Goal: Information Seeking & Learning: Find specific fact

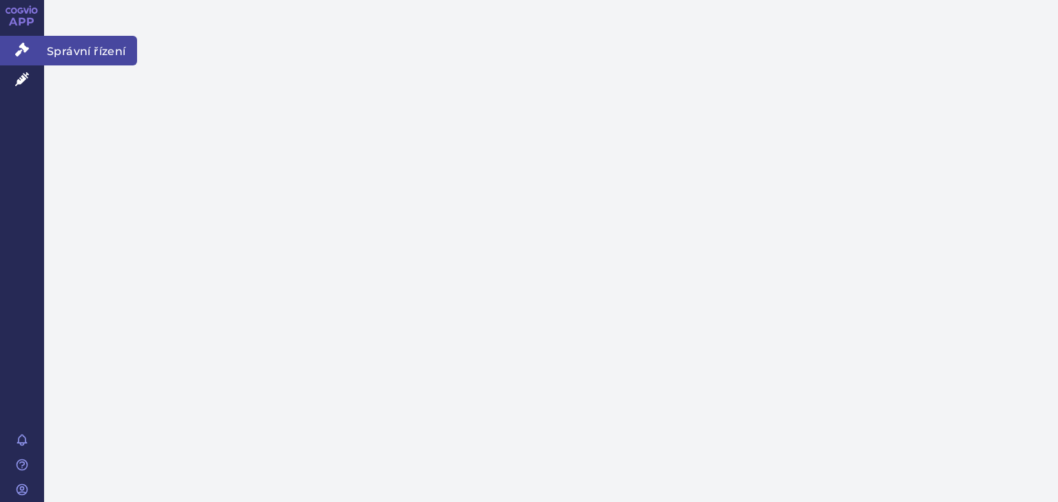
click at [22, 55] on icon at bounding box center [22, 50] width 14 height 14
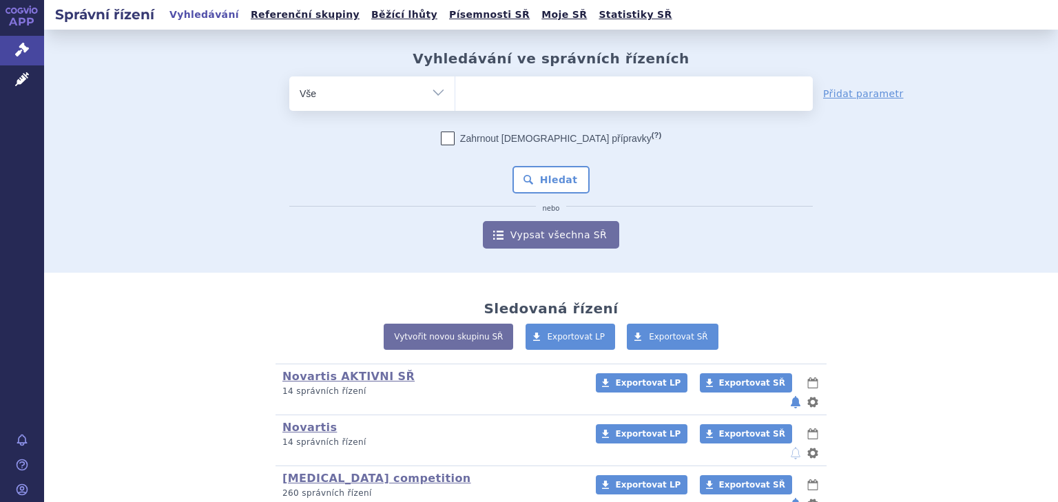
click at [492, 98] on ul at bounding box center [633, 90] width 357 height 29
click at [455, 98] on select at bounding box center [455, 93] width 1 height 34
type input "fi"
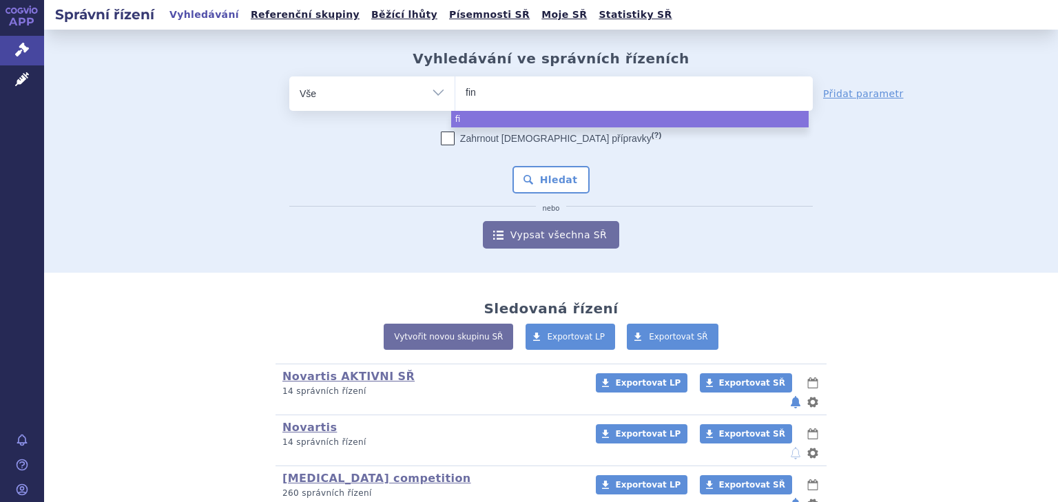
type input "fing"
type input "fingol"
type input "fingoli"
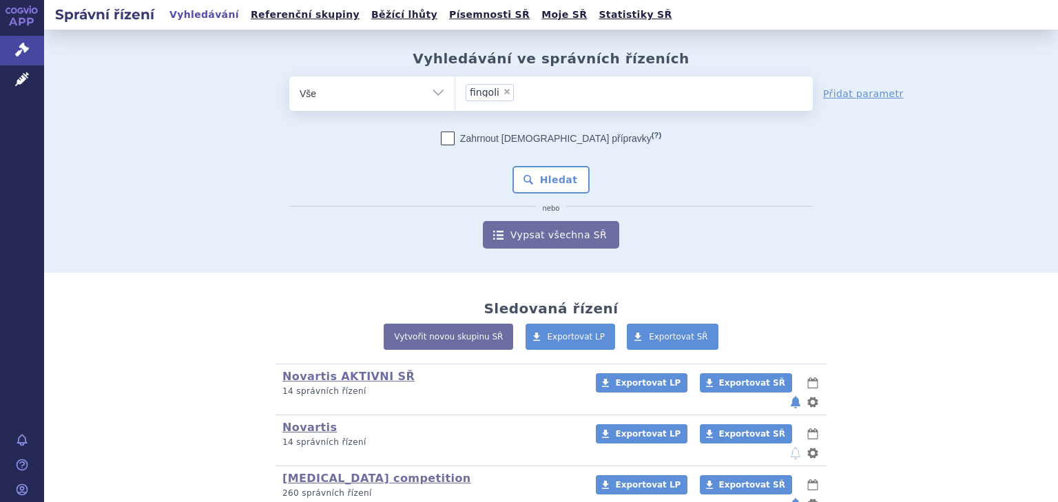
select select "fingoli"
click at [544, 176] on button "Hledat" at bounding box center [551, 180] width 78 height 28
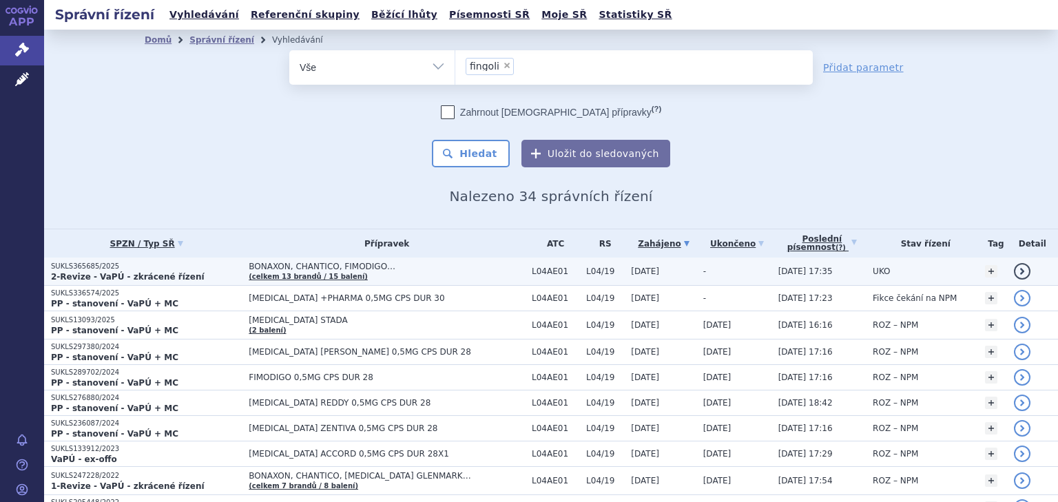
click at [432, 264] on span "BONAXON, CHANTICO, FIMODIGO…" at bounding box center [387, 267] width 276 height 10
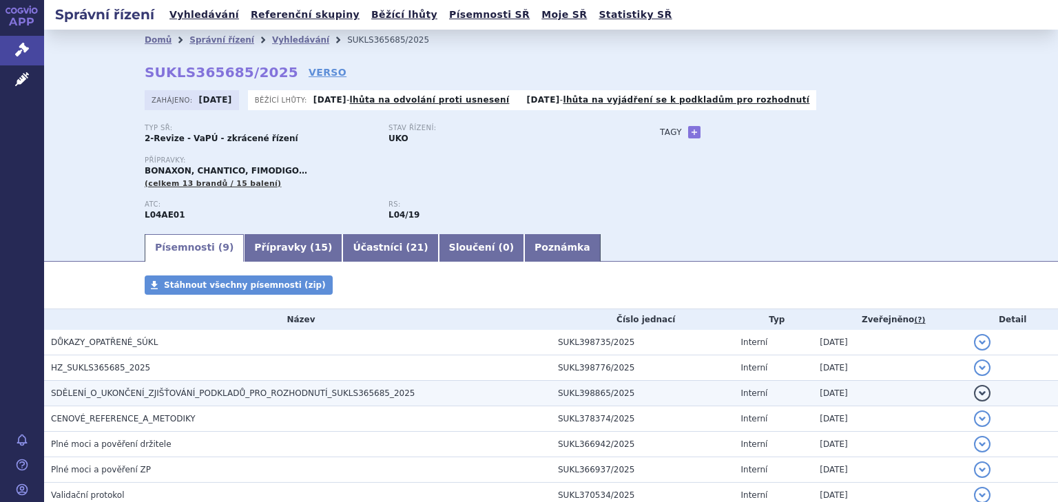
click at [234, 400] on h3 "SDĚLENÍ_O_UKONČENÍ_ZJIŠŤOVÁNÍ_PODKLADŮ_PRO_ROZHODNUTÍ_SUKLS365685_2025" at bounding box center [301, 393] width 500 height 14
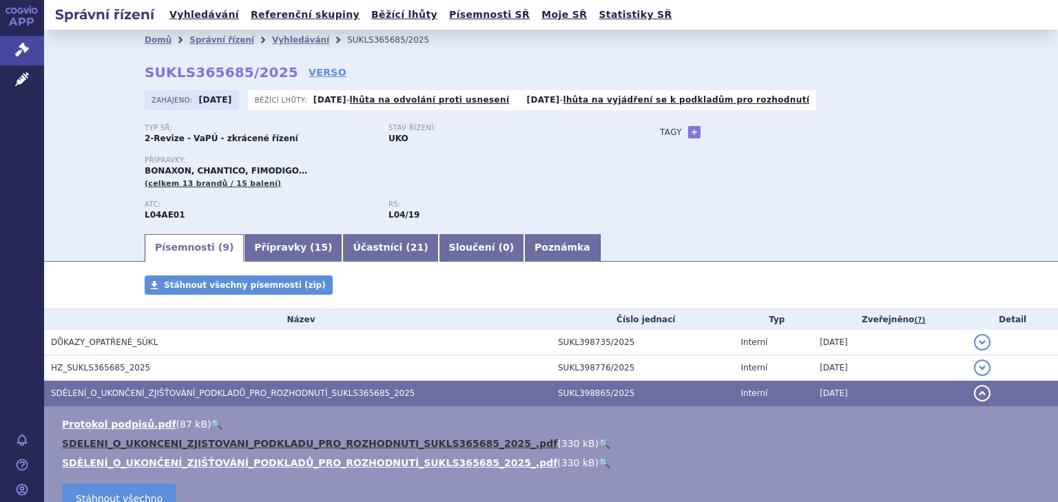
click at [220, 441] on link "SDELENI_O_UKONCENI_ZJISTOVANI_PODKLADU_PRO_ROZHODNUTI_SUKLS365685_2025_.pdf" at bounding box center [309, 443] width 495 height 11
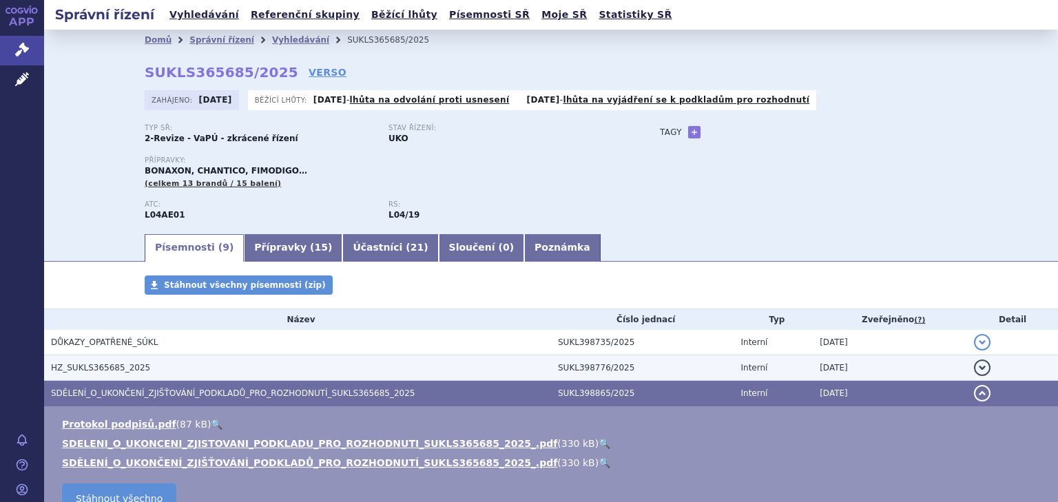
click at [120, 364] on span "HZ_SUKLS365685_2025" at bounding box center [100, 368] width 99 height 10
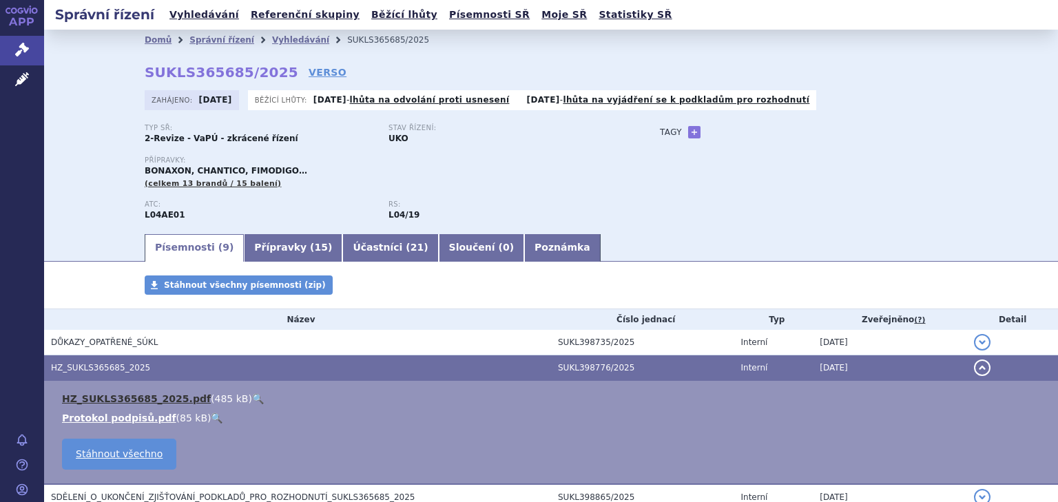
click at [125, 402] on link "HZ_SUKLS365685_2025.pdf" at bounding box center [136, 398] width 149 height 11
